Goal: Task Accomplishment & Management: Manage account settings

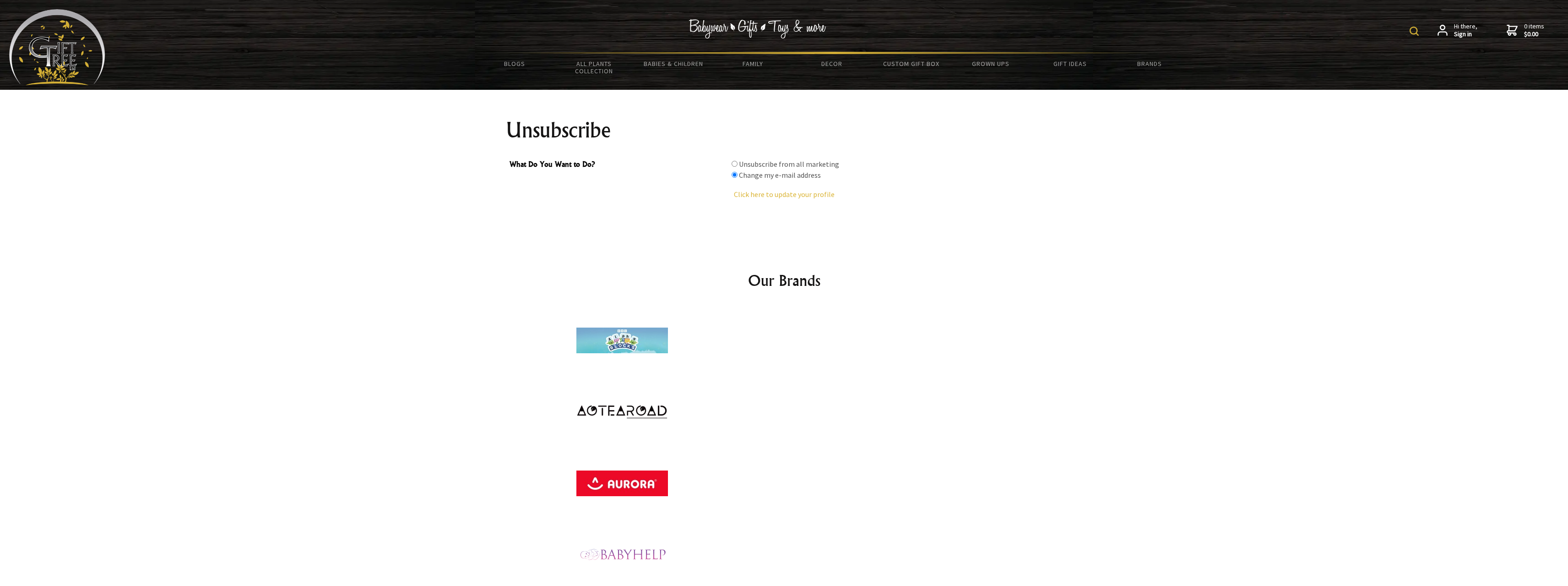
click at [753, 165] on label "Unsubscribe from all marketing" at bounding box center [789, 163] width 100 height 9
click at [737, 165] on input "What Do You Want to Do?" at bounding box center [735, 163] width 6 height 6
radio input "true"
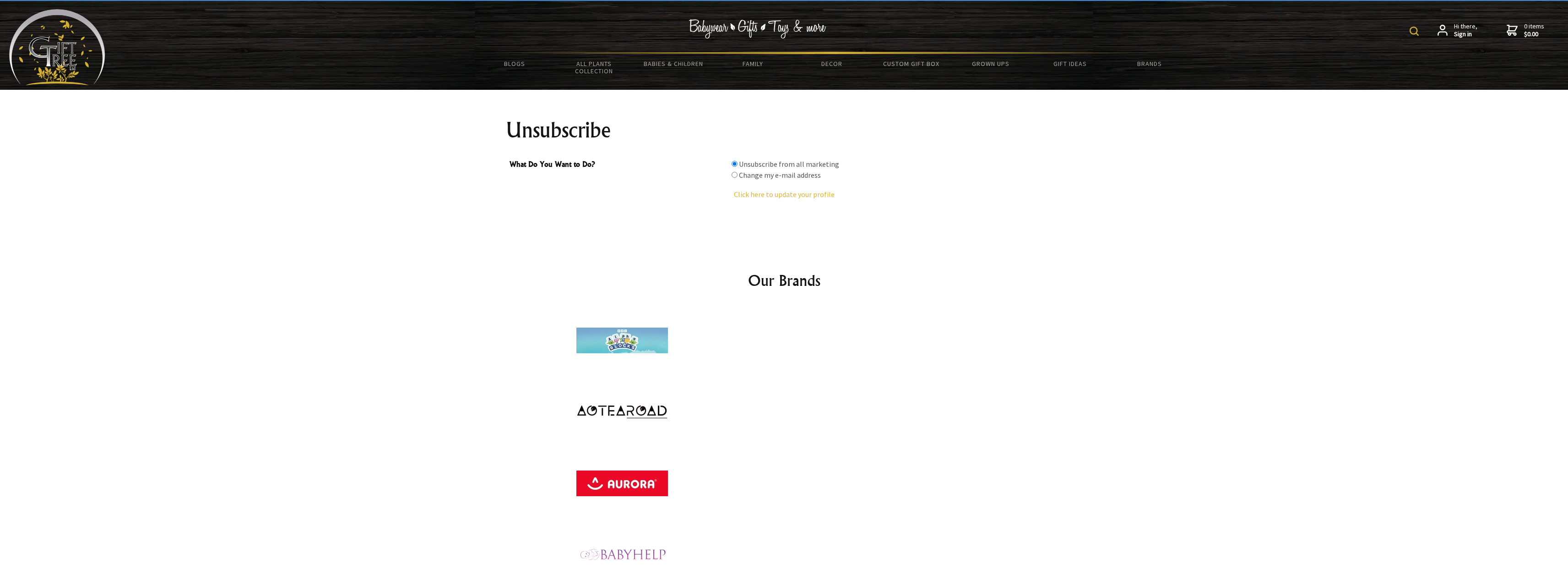
click at [776, 195] on link "Click here to update your profile" at bounding box center [784, 194] width 101 height 9
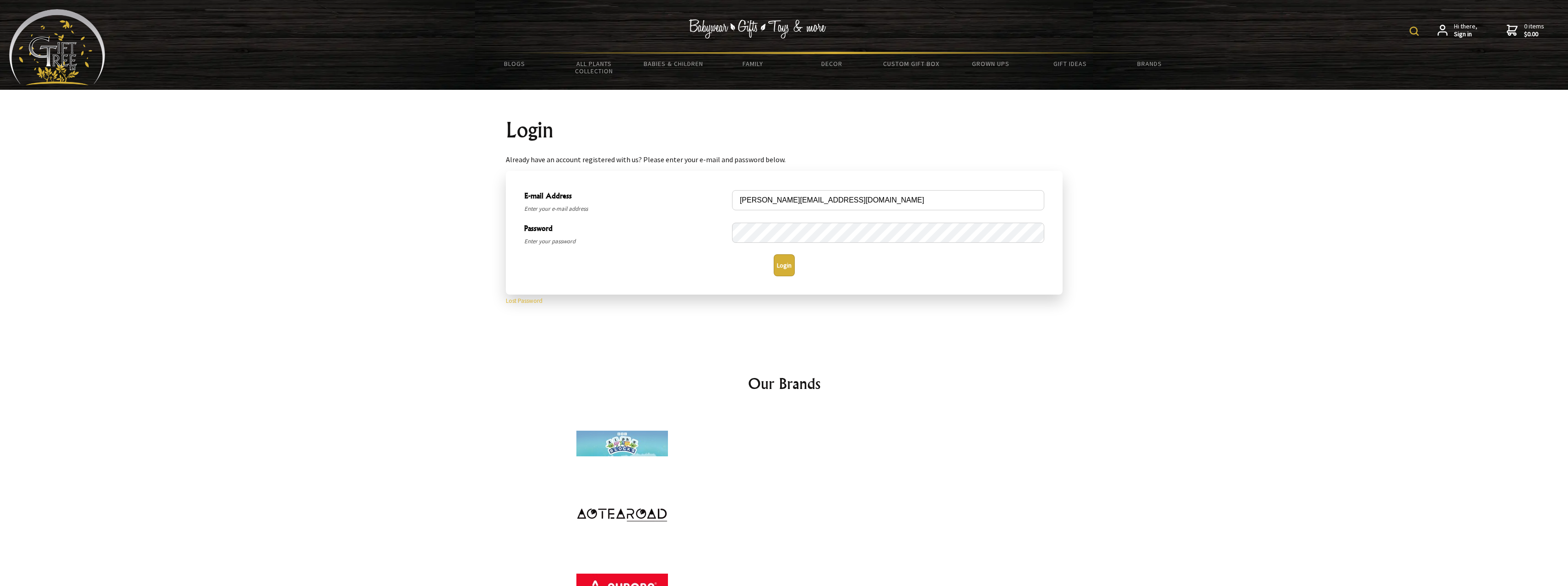
click at [709, 111] on div "Login Already have an account registered with us? Please enter your e-mail and …" at bounding box center [784, 213] width 571 height 245
click at [411, 236] on div at bounding box center [784, 213] width 1568 height 245
